Goal: Book appointment/travel/reservation

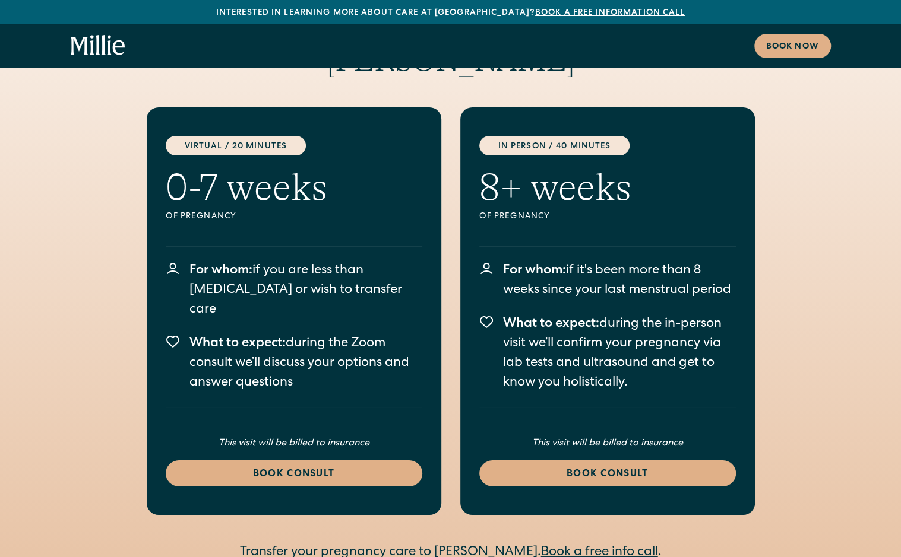
scroll to position [2137, 0]
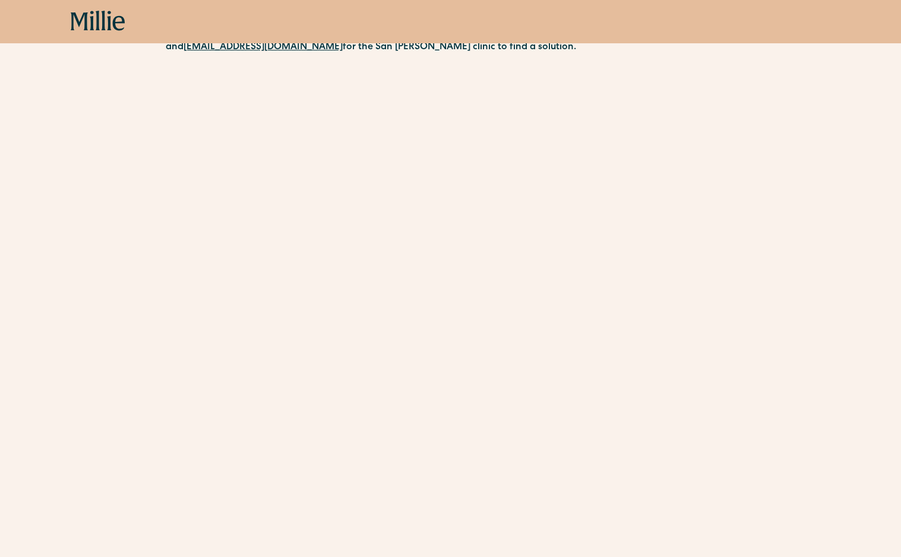
scroll to position [297, 0]
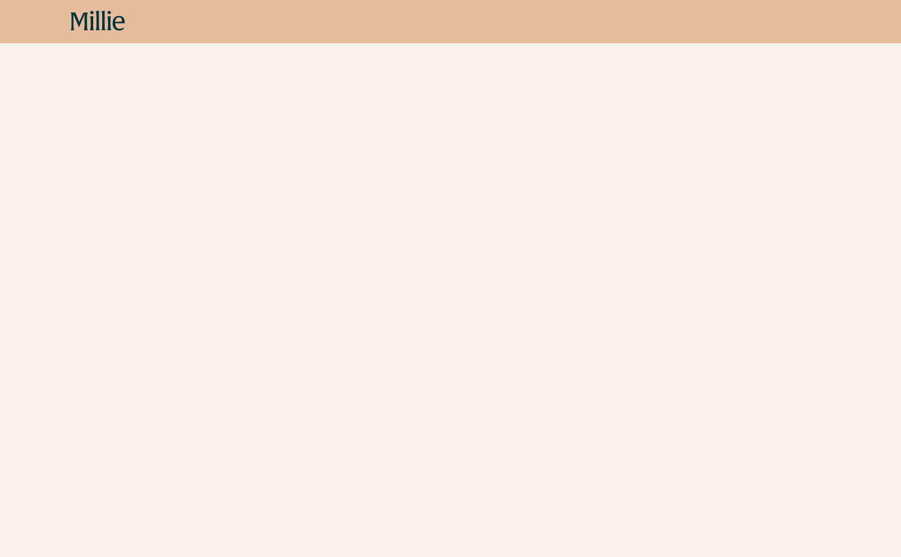
click at [831, 365] on div "Schedule your appointment Start here if you are less than 8 weeks pregnant. Mee…" at bounding box center [450, 152] width 901 height 708
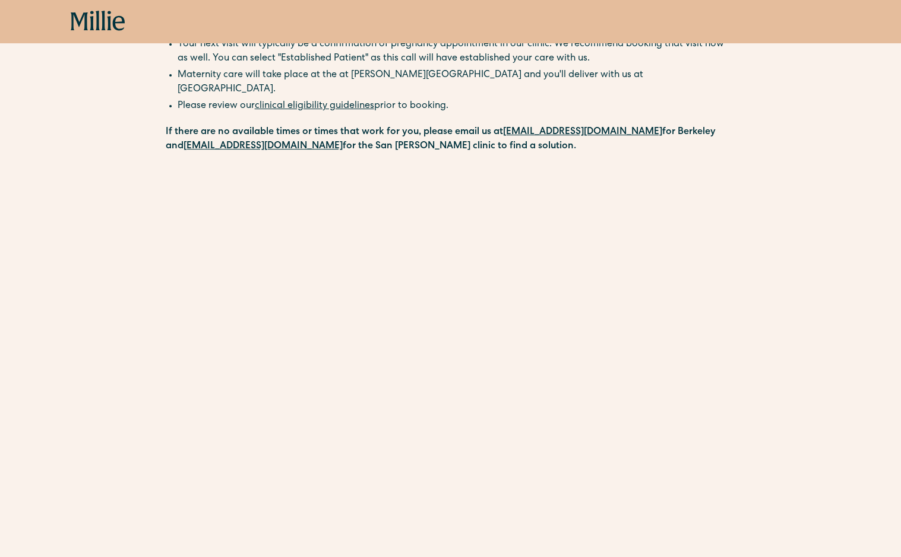
scroll to position [0, 0]
